Goal: Task Accomplishment & Management: Manage account settings

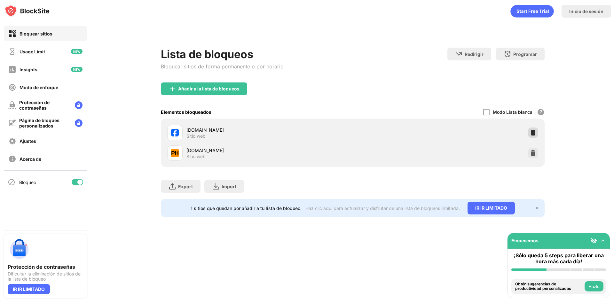
click at [531, 131] on img at bounding box center [532, 132] width 6 height 6
